Goal: Task Accomplishment & Management: Use online tool/utility

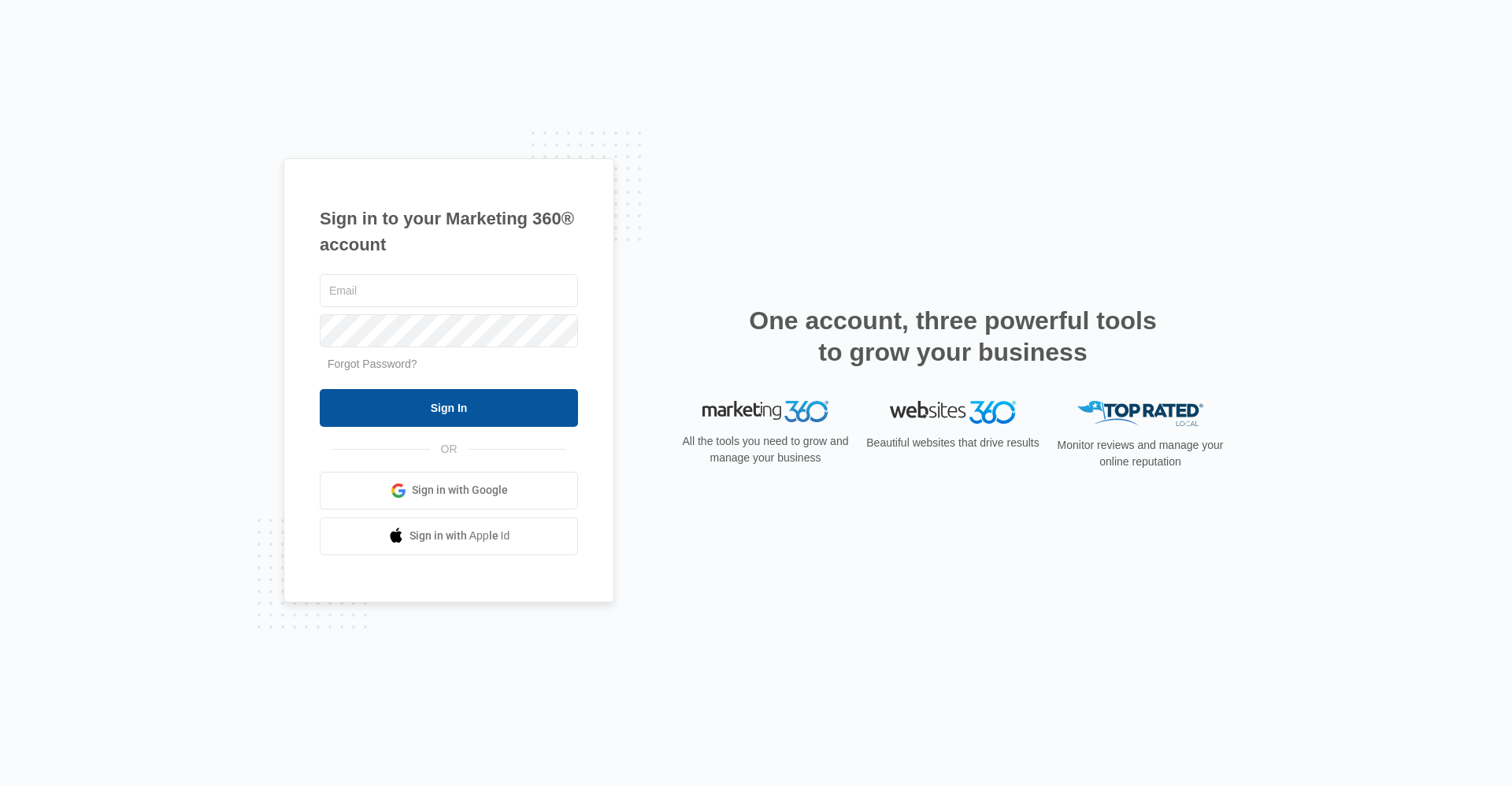
type input "[EMAIL_ADDRESS][DOMAIN_NAME]"
click at [422, 403] on input "Sign In" at bounding box center [449, 408] width 259 height 37
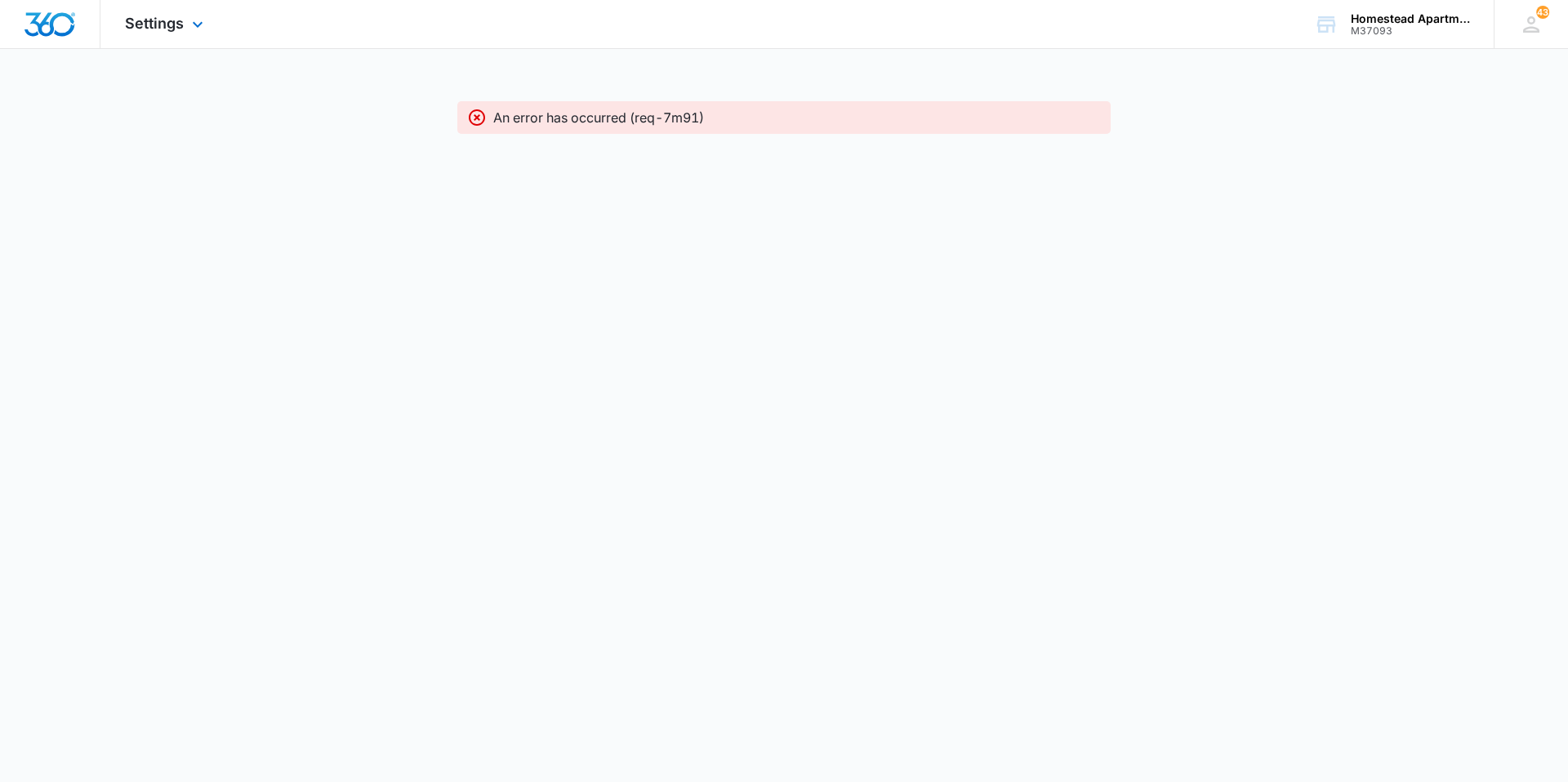
click at [191, 34] on div "Settings Apps Reputation Websites Forms CRM Email Social Content Intelligence F…" at bounding box center [166, 24] width 132 height 48
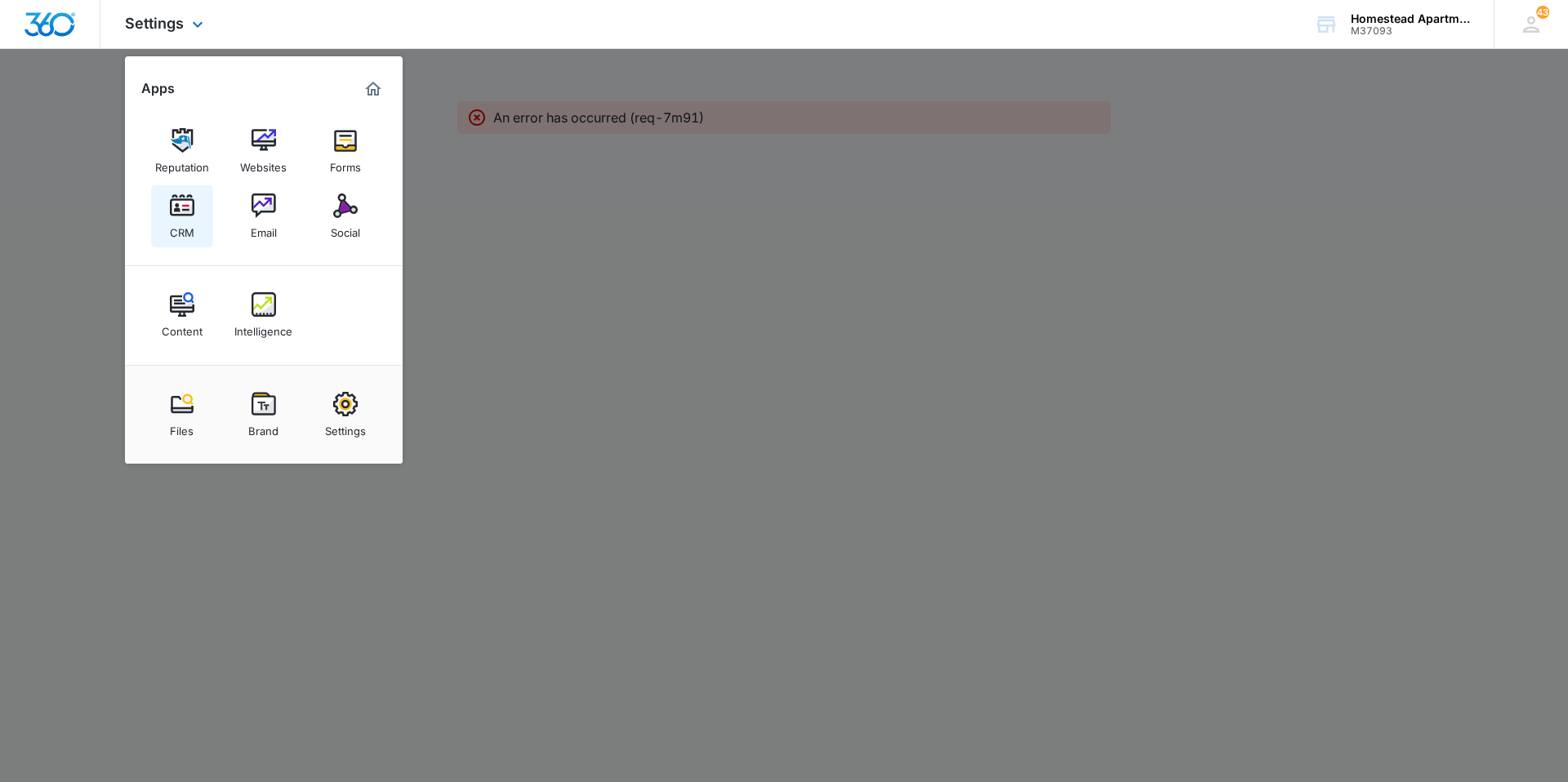
click at [193, 229] on div "CRM" at bounding box center [182, 228] width 25 height 21
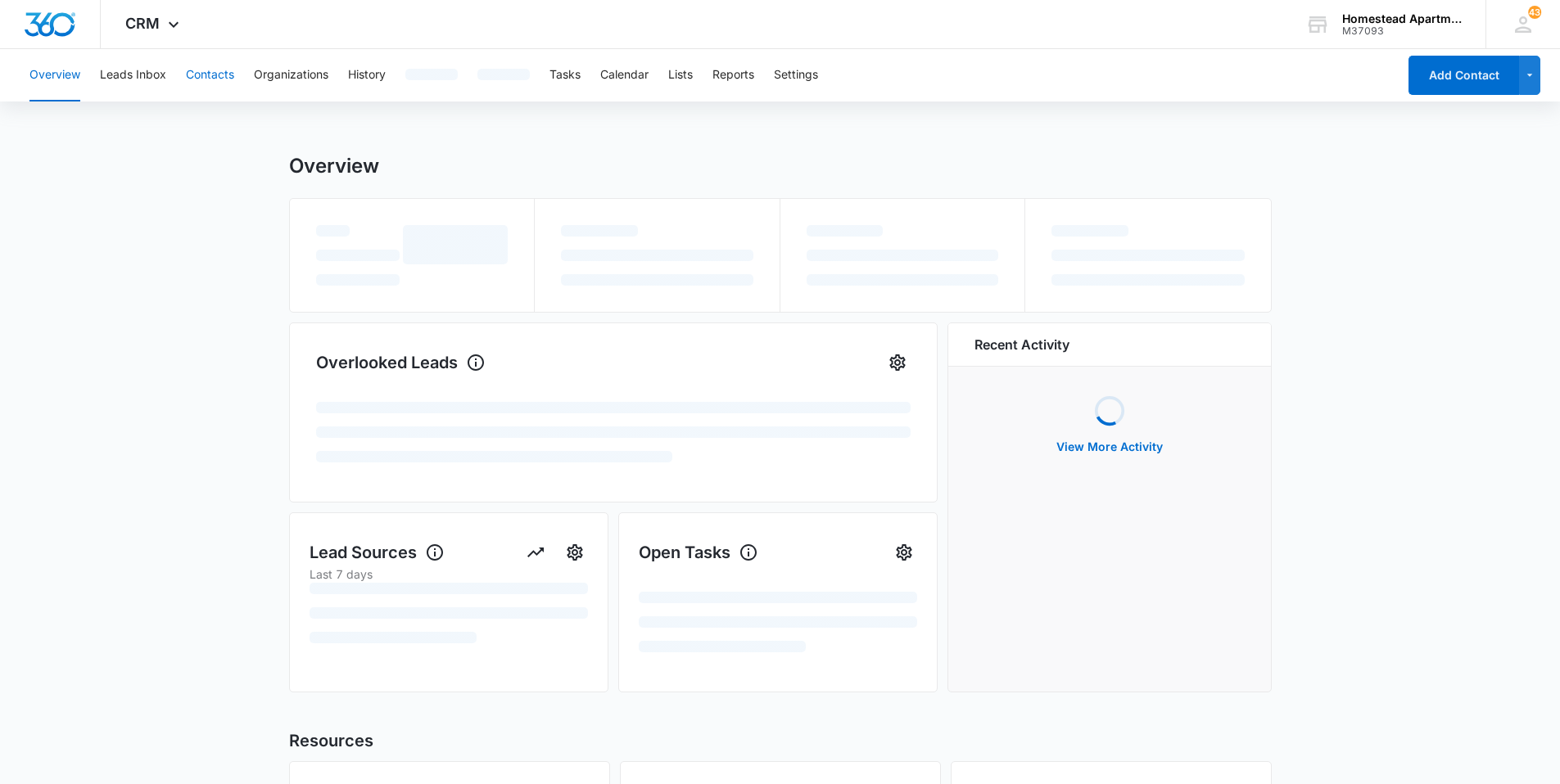
click at [204, 74] on button "Contacts" at bounding box center [210, 75] width 48 height 52
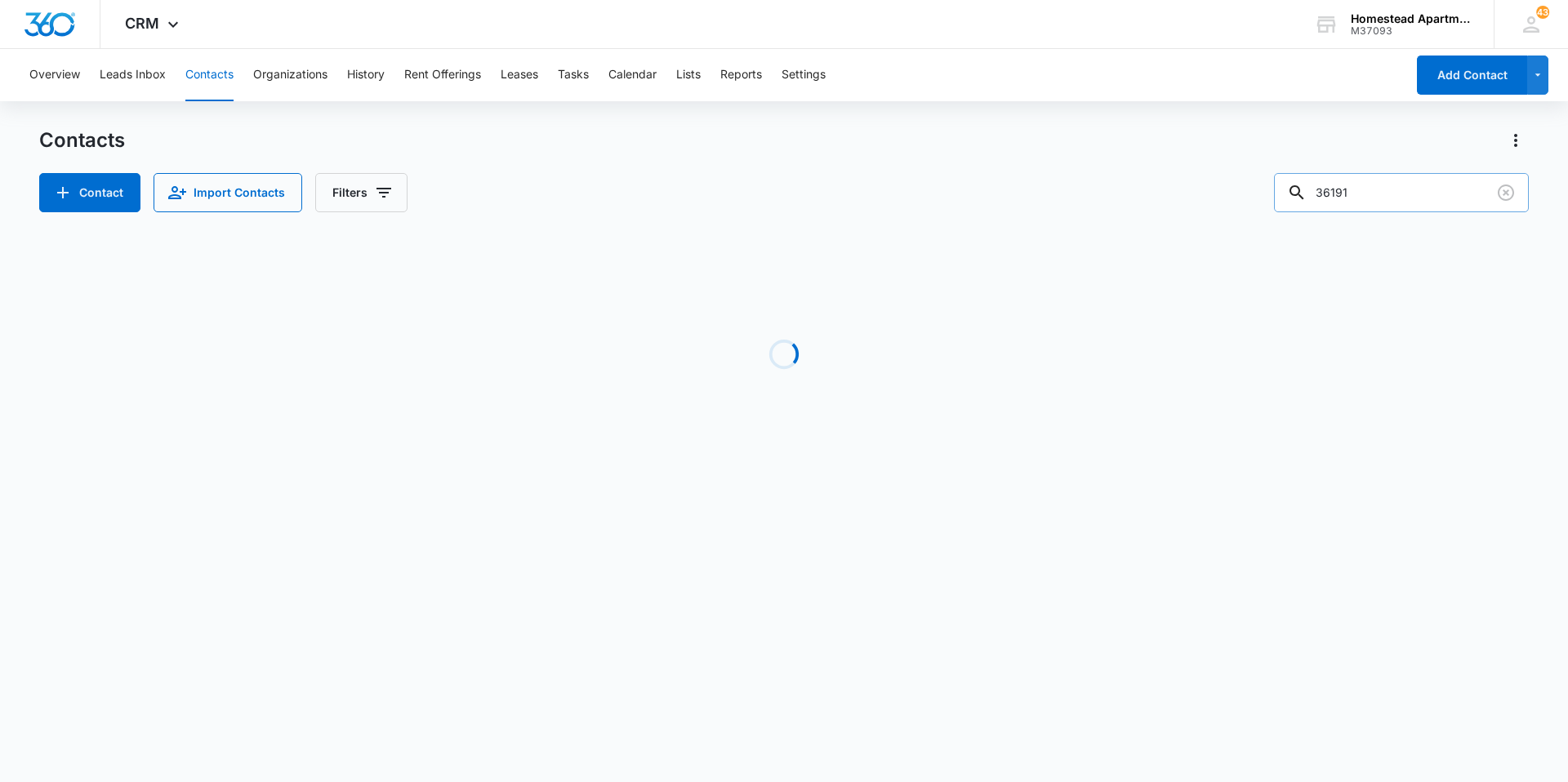
drag, startPoint x: 1417, startPoint y: 183, endPoint x: 1313, endPoint y: 176, distance: 104.2
click at [1313, 176] on div "36191" at bounding box center [1401, 192] width 255 height 39
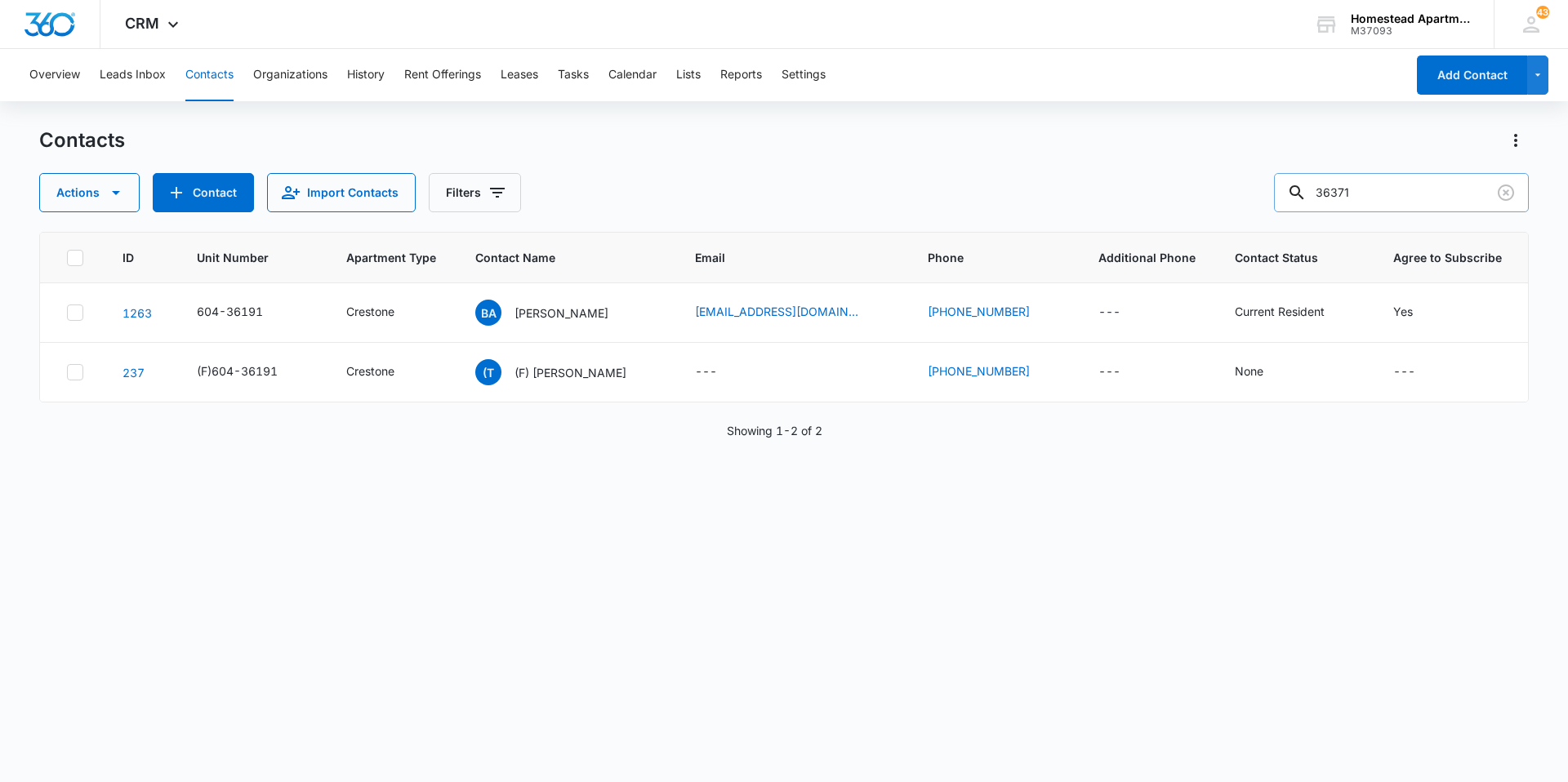
type input "36371"
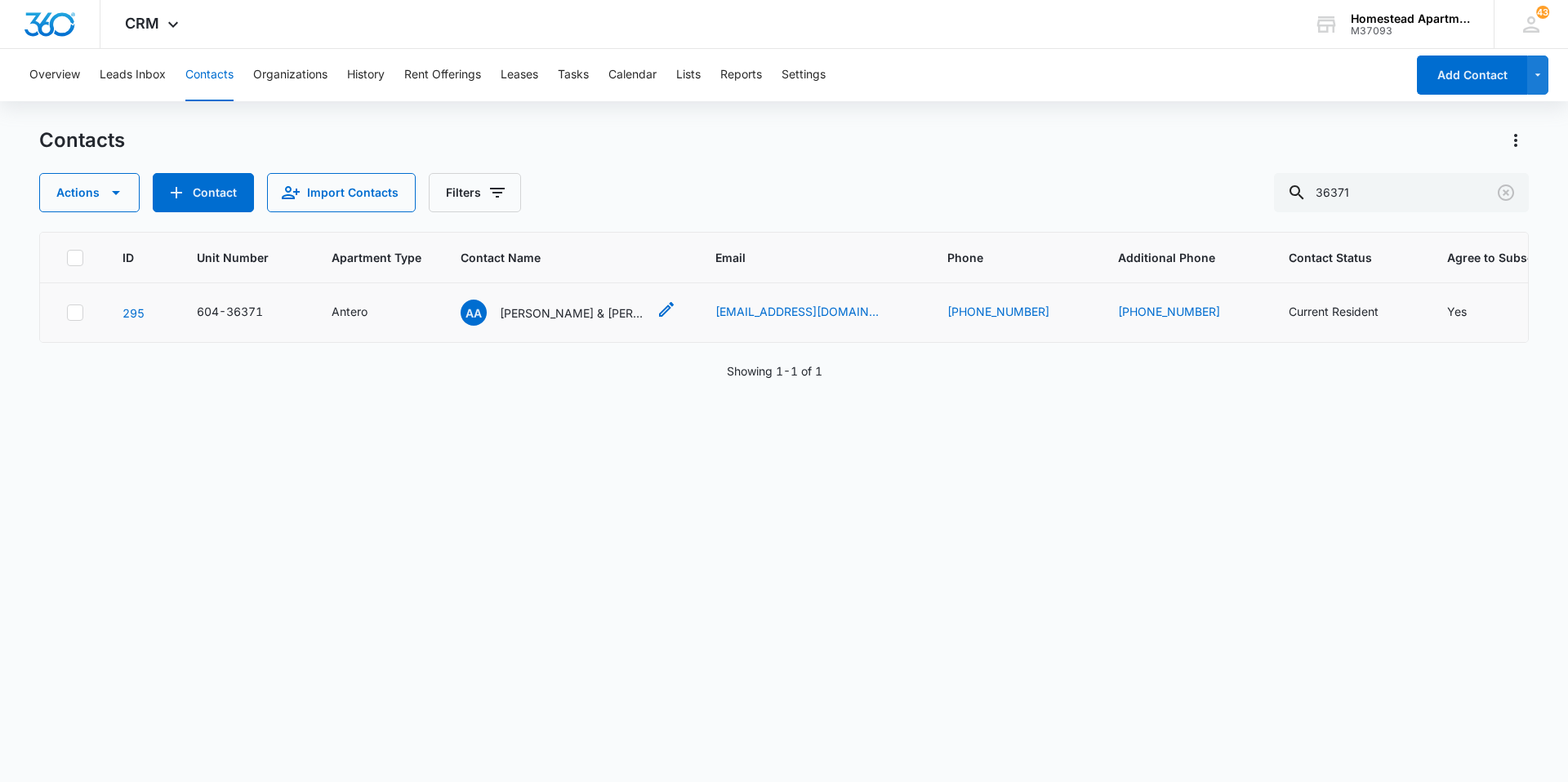
click at [569, 320] on p "[PERSON_NAME] & [PERSON_NAME] [PERSON_NAME] & [PERSON_NAME]" at bounding box center [573, 313] width 147 height 17
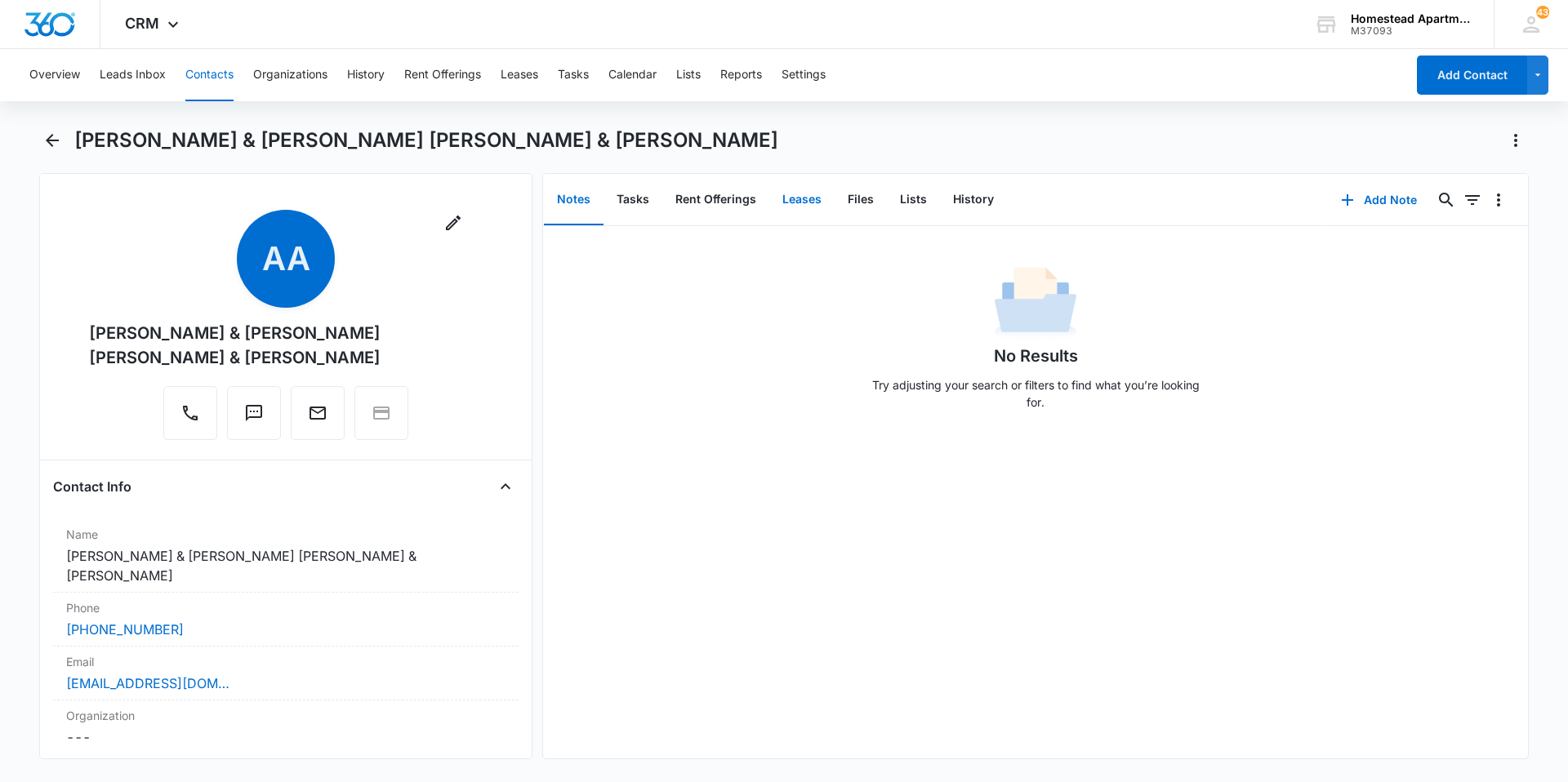
click at [817, 210] on button "Leases" at bounding box center [802, 199] width 65 height 50
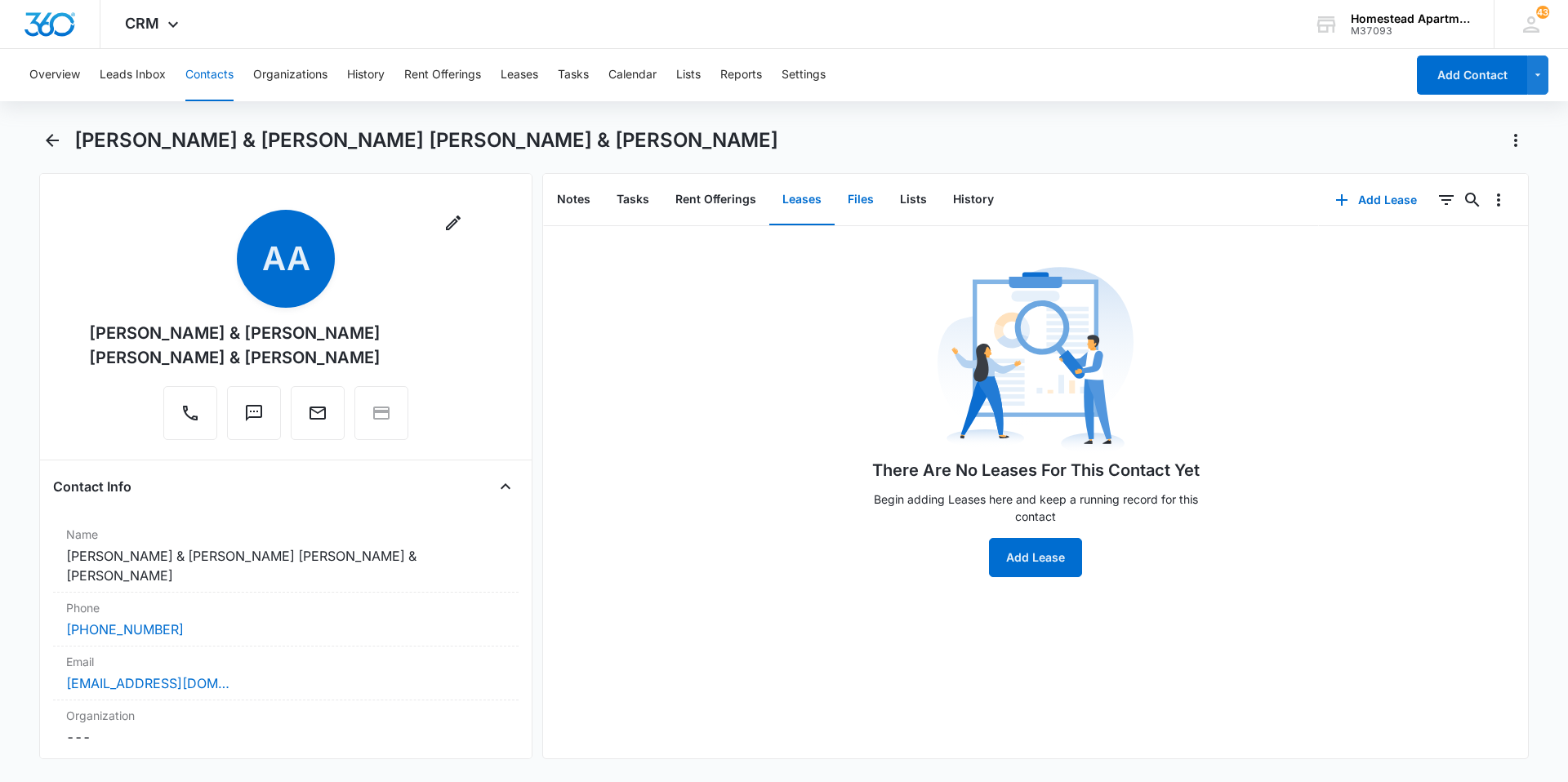
click at [871, 201] on button "Files" at bounding box center [861, 199] width 52 height 50
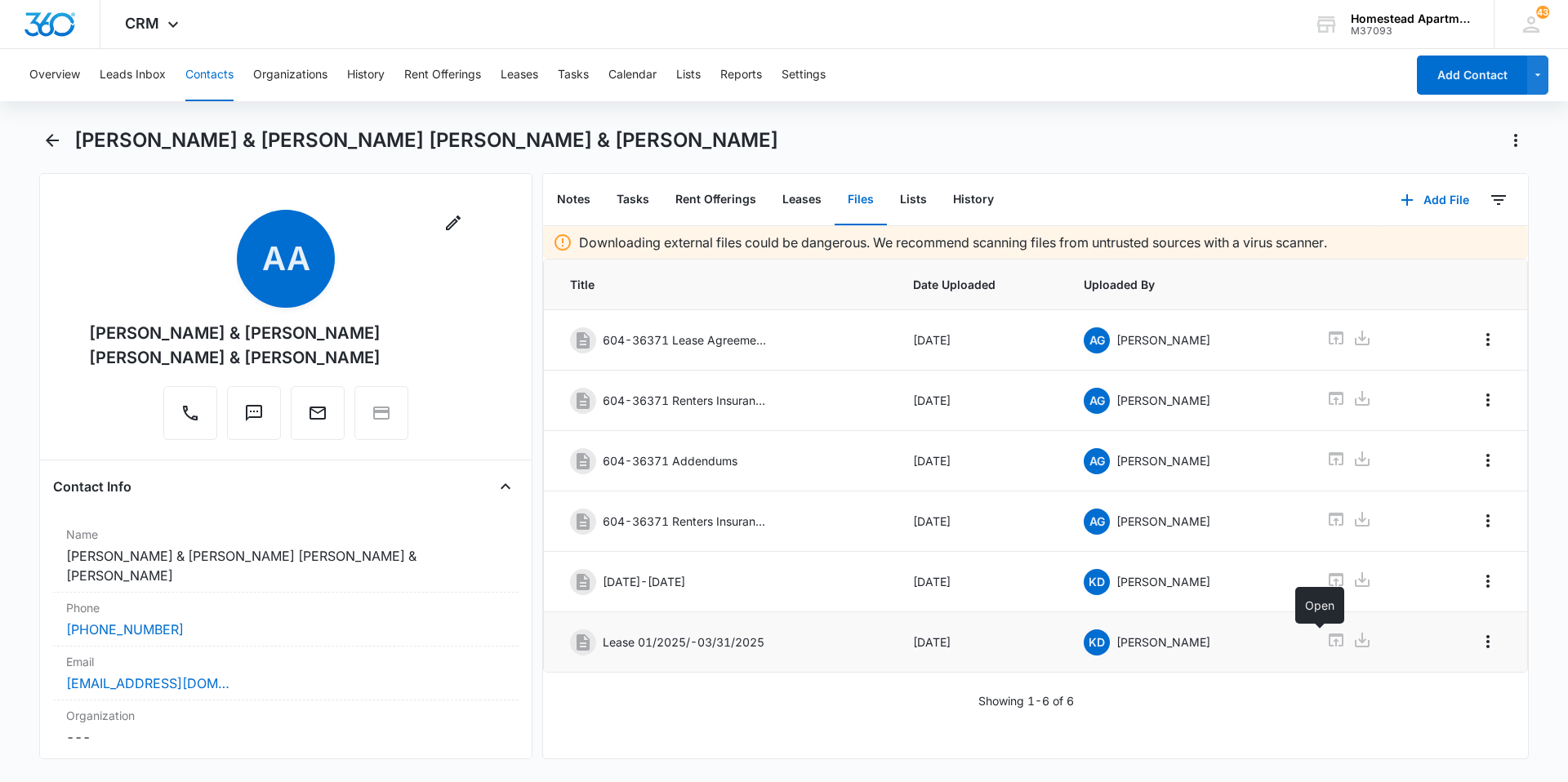
click at [1326, 641] on icon at bounding box center [1336, 640] width 20 height 20
click at [43, 141] on icon "Back" at bounding box center [52, 140] width 20 height 20
